Goal: Transaction & Acquisition: Purchase product/service

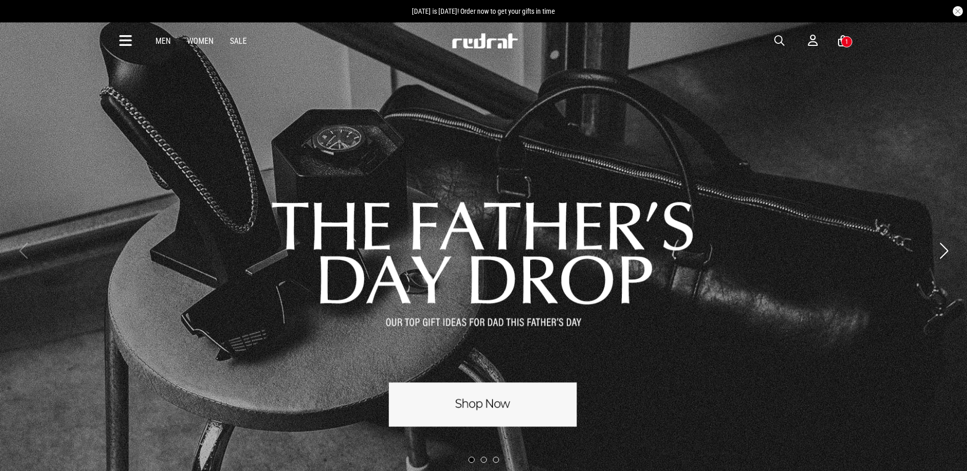
click at [784, 43] on button "button" at bounding box center [784, 41] width 20 height 12
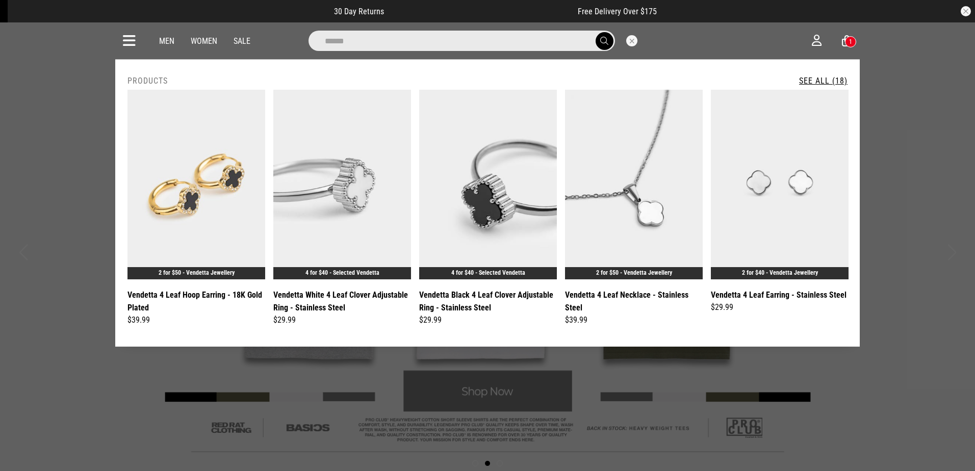
type input "******"
click at [830, 80] on link "See All (18)" at bounding box center [823, 81] width 48 height 10
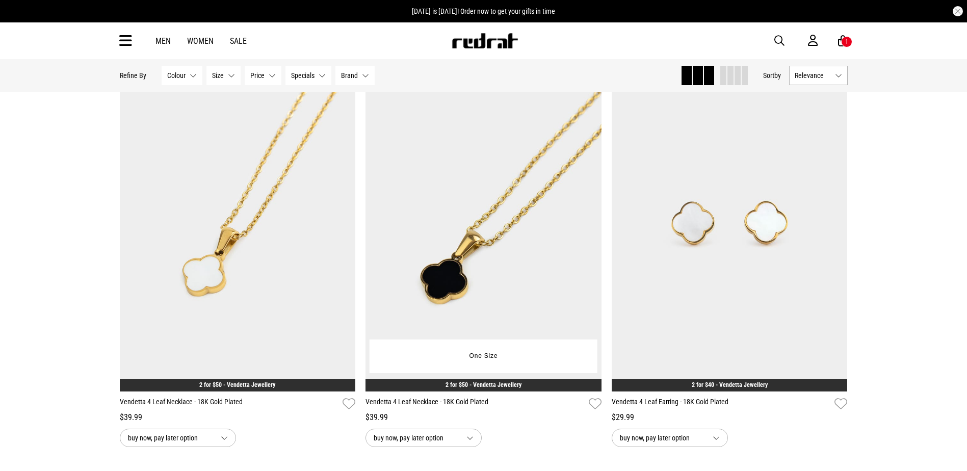
scroll to position [1733, 0]
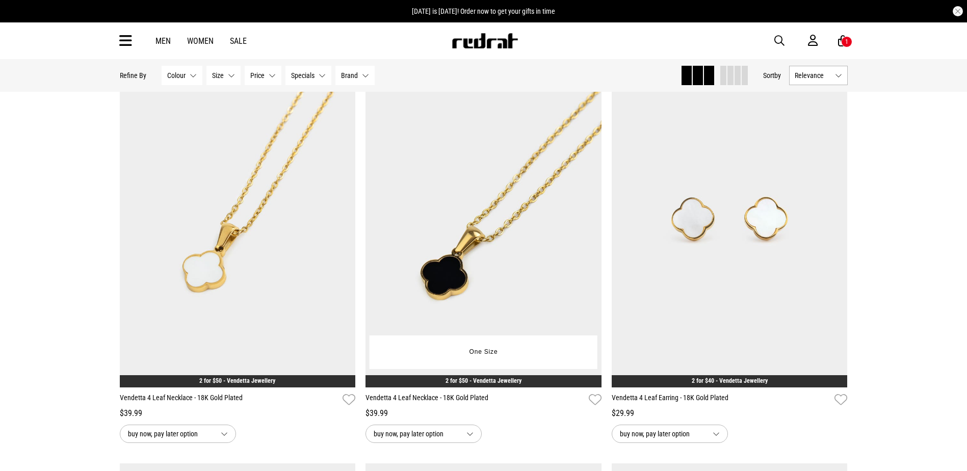
click at [489, 189] on img at bounding box center [483, 222] width 236 height 330
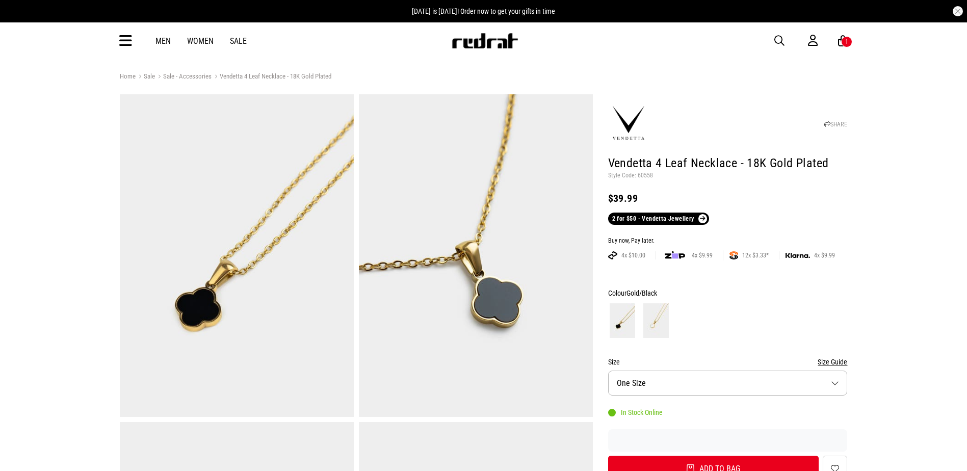
click at [644, 176] on p "Style Code: 60558" at bounding box center [728, 176] width 240 height 8
